Goal: Transaction & Acquisition: Obtain resource

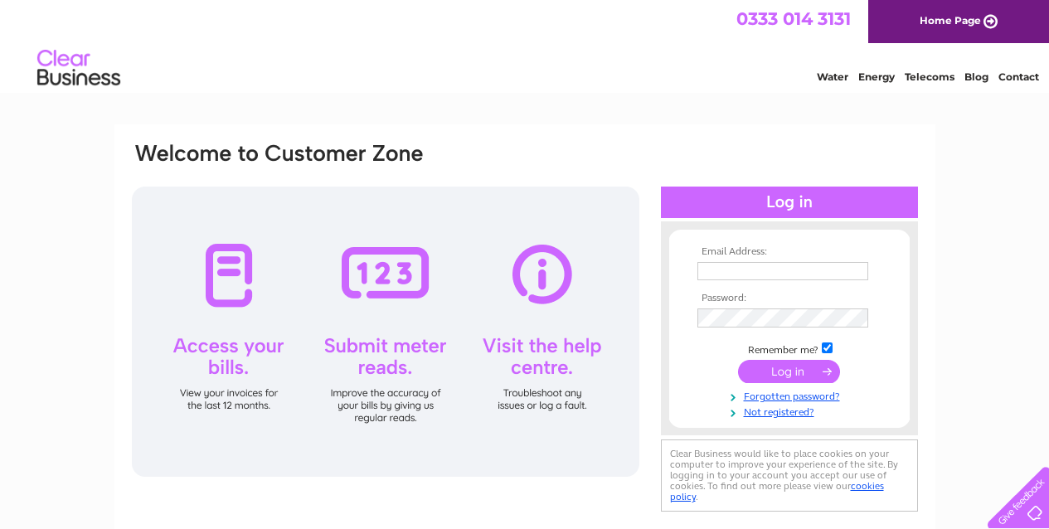
click at [746, 272] on input "text" at bounding box center [783, 271] width 171 height 18
click at [722, 273] on input "Finace" at bounding box center [784, 272] width 173 height 20
click at [750, 270] on input "Finance" at bounding box center [784, 272] width 173 height 20
type input "Finance@4tvl.org.uk"
click at [805, 370] on input "submit" at bounding box center [789, 371] width 102 height 23
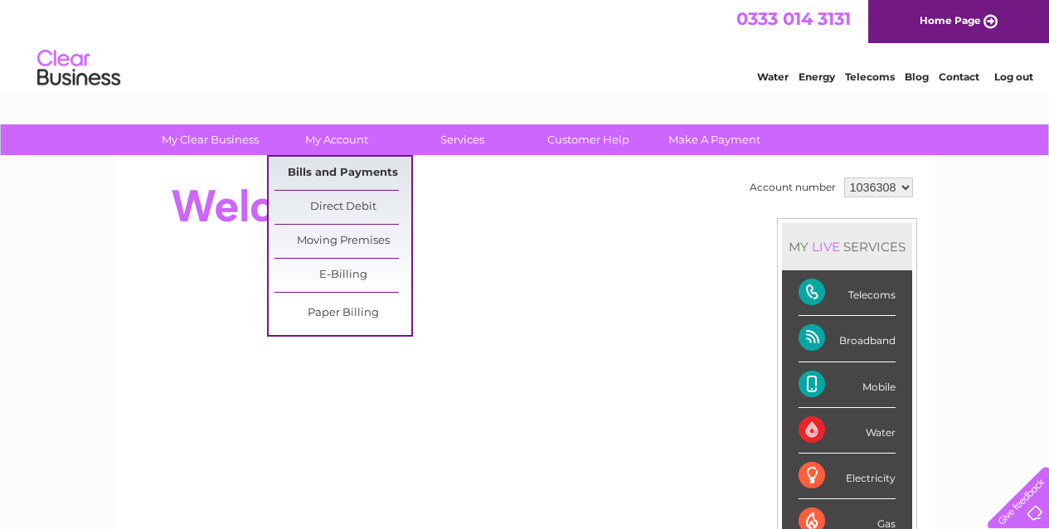
click at [338, 173] on link "Bills and Payments" at bounding box center [343, 173] width 137 height 33
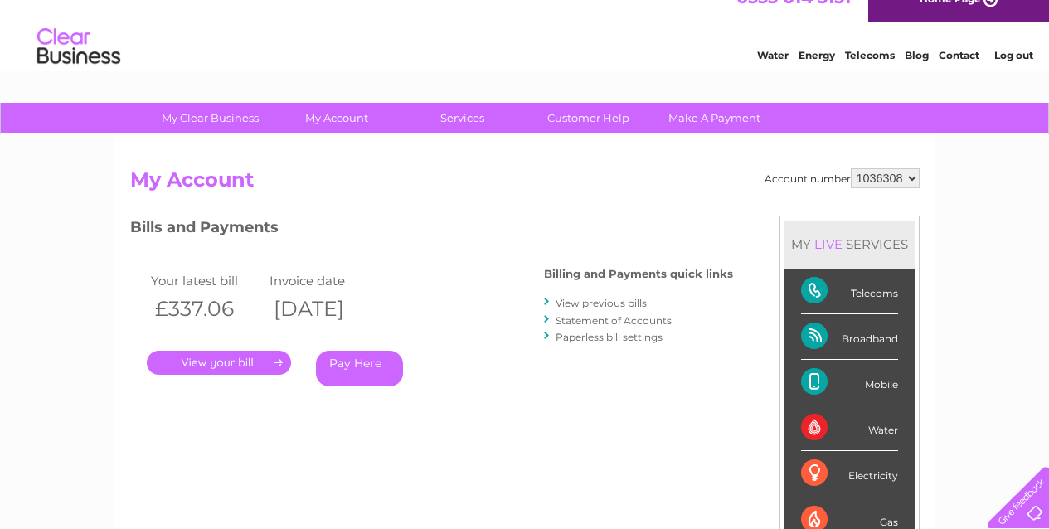
scroll to position [11, 0]
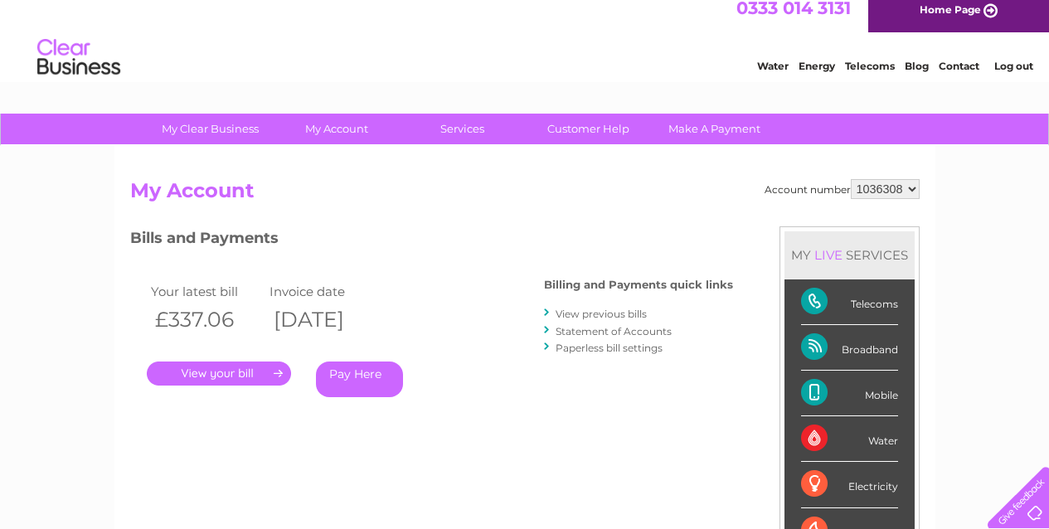
click at [596, 311] on link "View previous bills" at bounding box center [601, 314] width 91 height 12
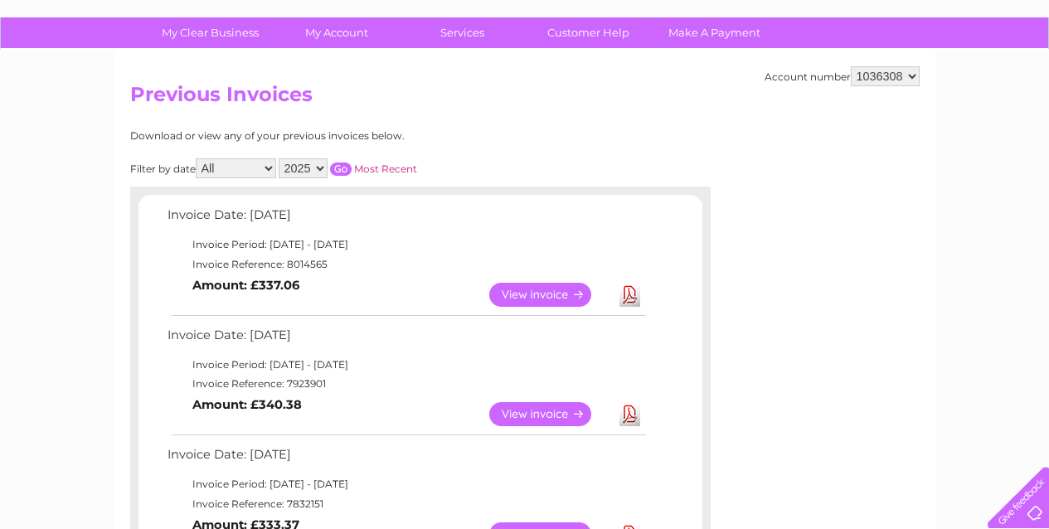
scroll to position [114, 0]
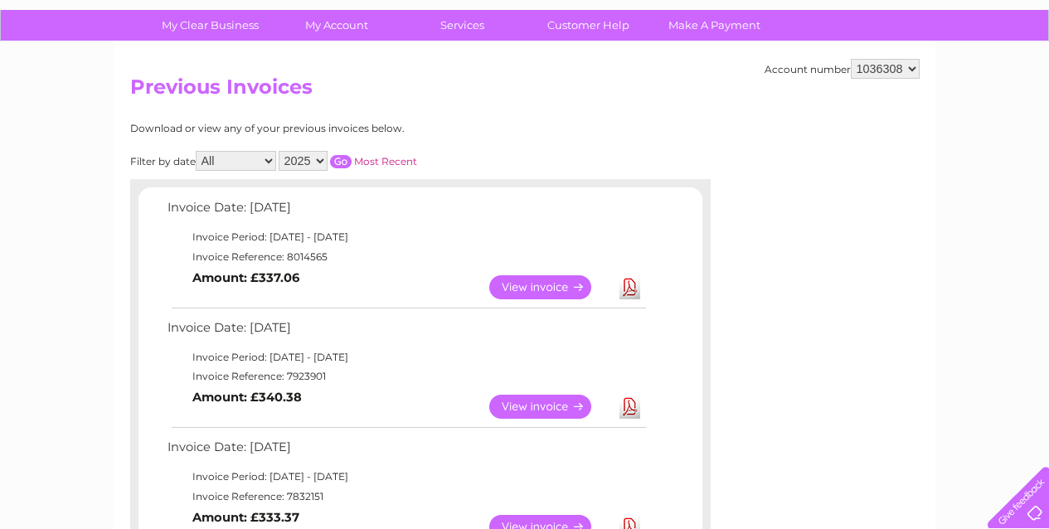
click at [542, 397] on link "View" at bounding box center [550, 407] width 122 height 24
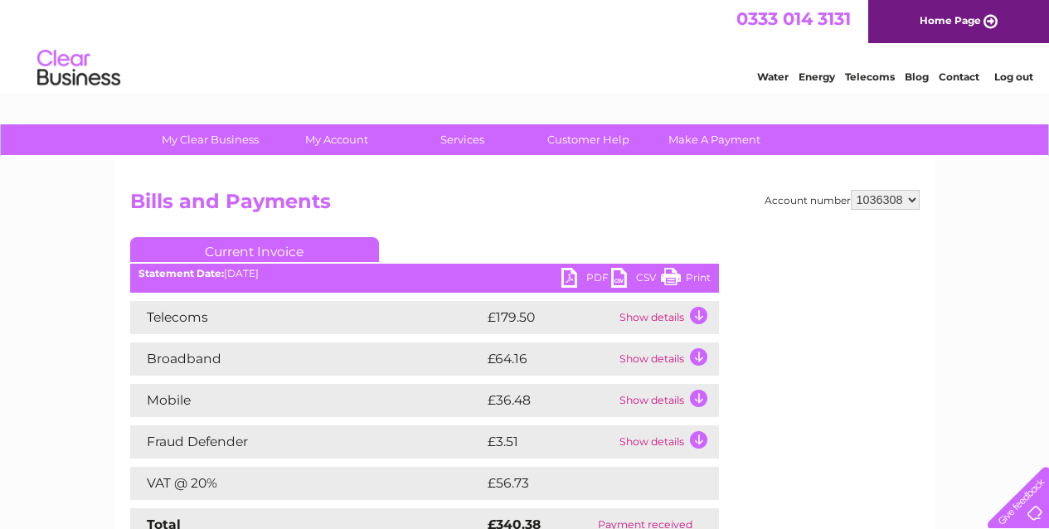
click at [571, 278] on link "PDF" at bounding box center [587, 280] width 50 height 24
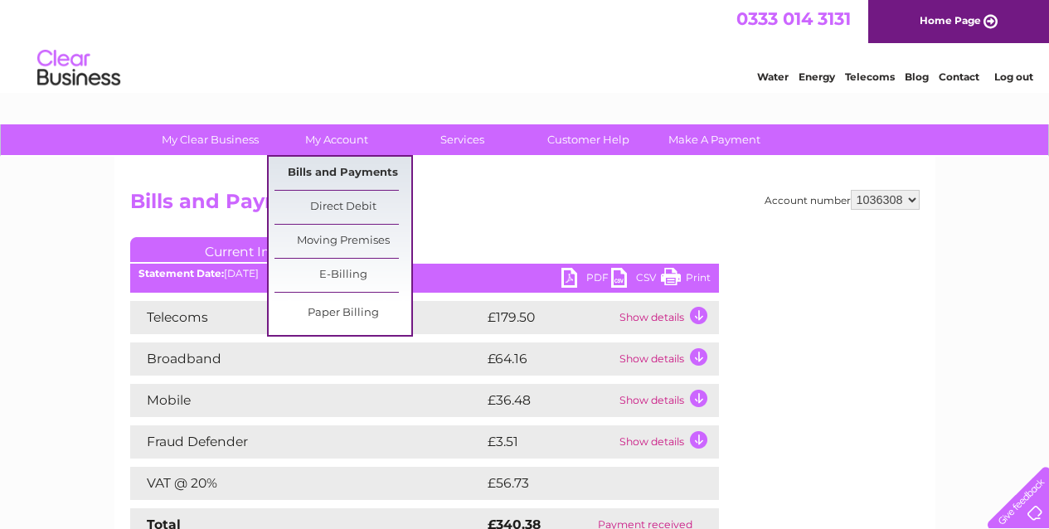
click at [345, 176] on link "Bills and Payments" at bounding box center [343, 173] width 137 height 33
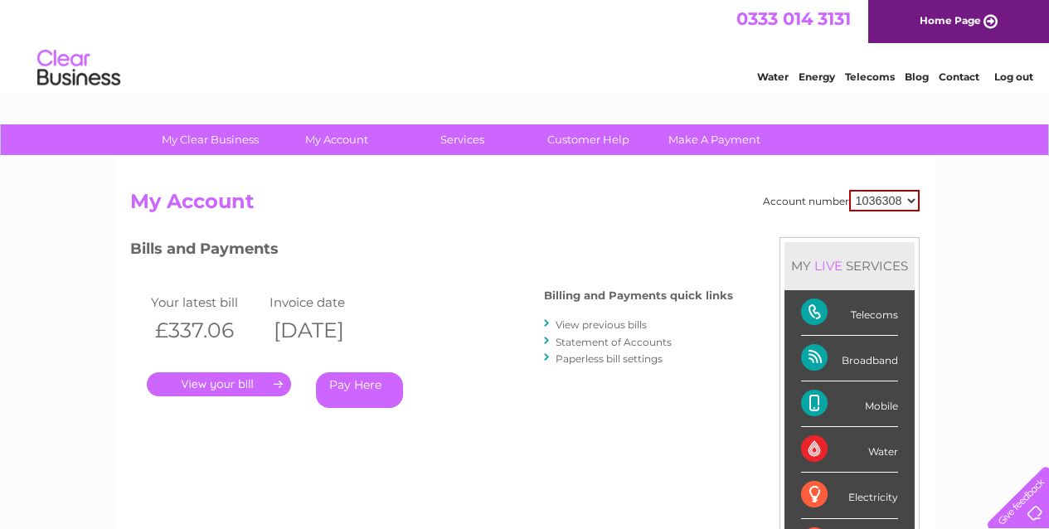
click at [1014, 76] on link "Log out" at bounding box center [1013, 77] width 39 height 12
